Goal: Task Accomplishment & Management: Use online tool/utility

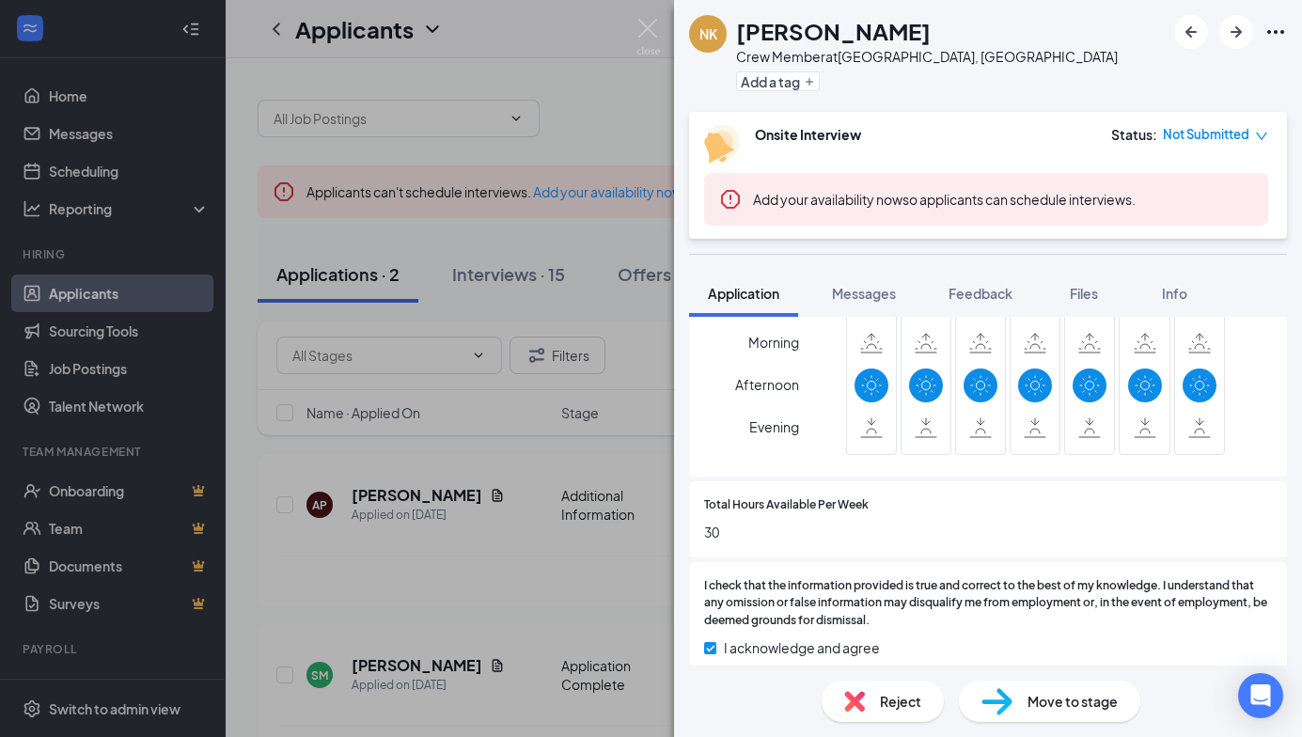
scroll to position [772, 0]
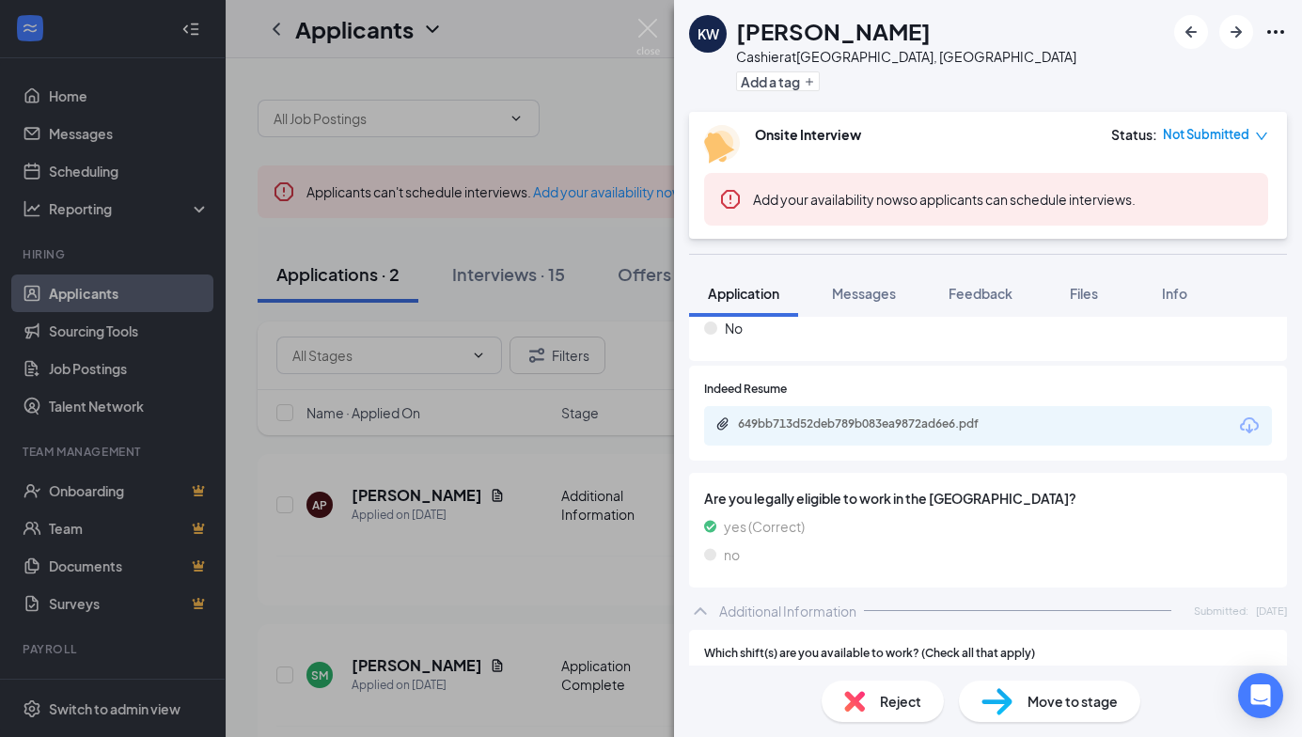
scroll to position [376, 0]
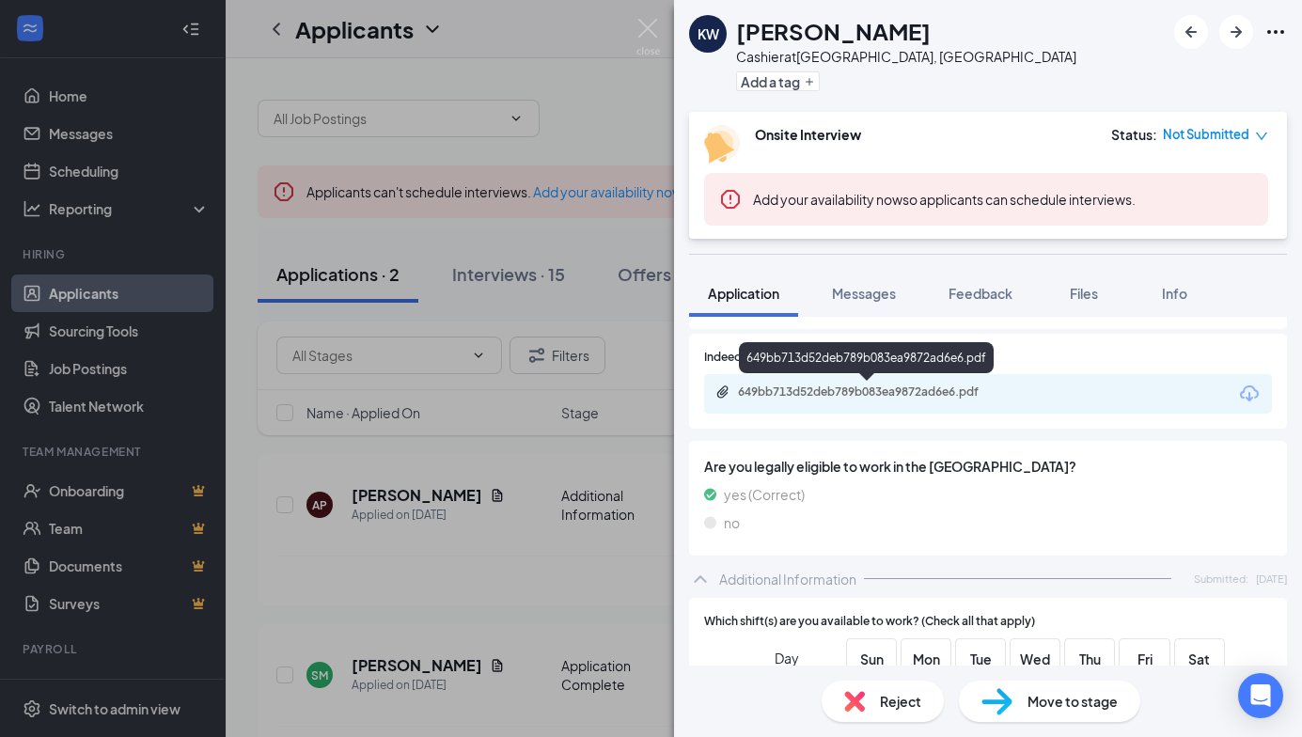
click at [824, 390] on div "649bb713d52deb789b083ea9872ad6e6.pdf" at bounding box center [869, 391] width 263 height 15
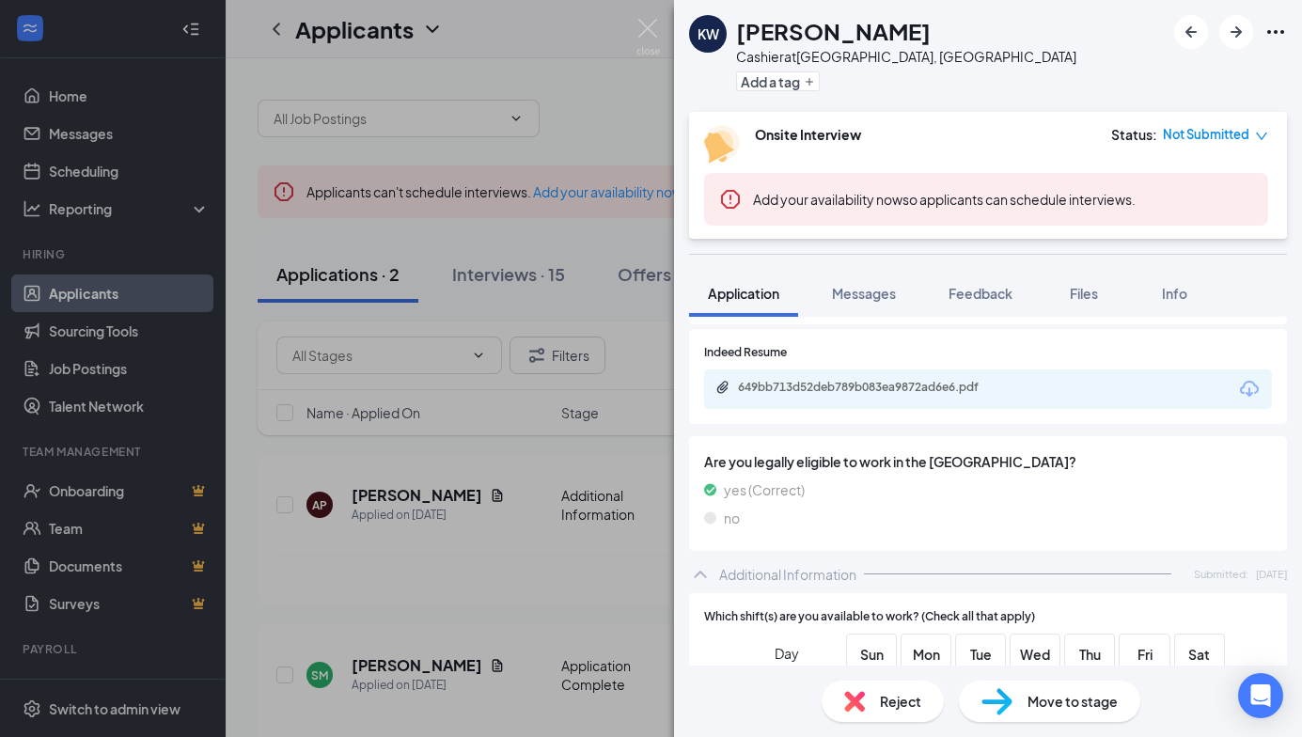
scroll to position [376, 0]
